Goal: Navigation & Orientation: Go to known website

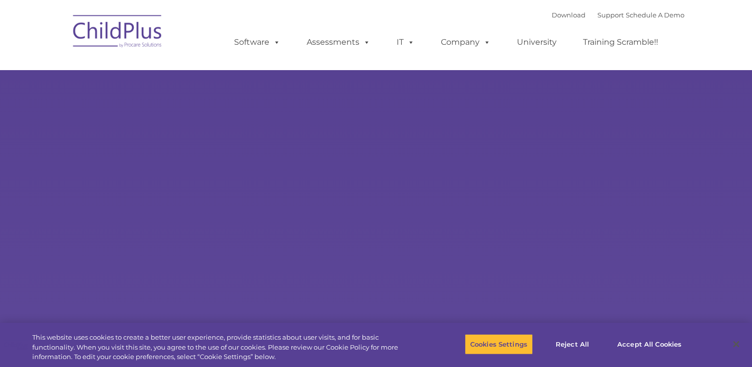
select select "MEDIUM"
click at [372, 7] on nav "Download Support | Schedule A Demo  MENU MENU Software ChildPlus: The original…" at bounding box center [376, 35] width 752 height 70
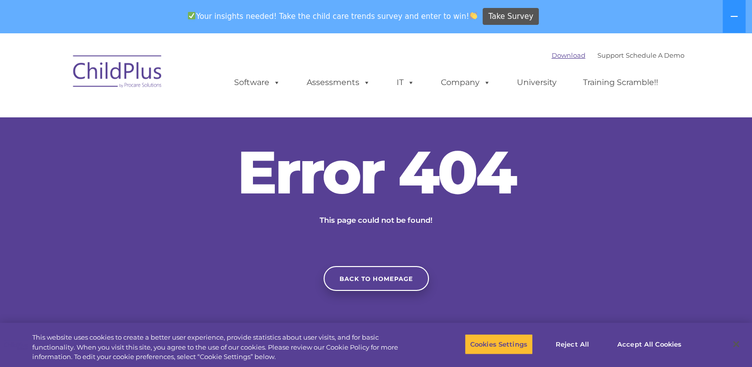
click at [552, 53] on link "Download" at bounding box center [569, 55] width 34 height 8
